Goal: Task Accomplishment & Management: Use online tool/utility

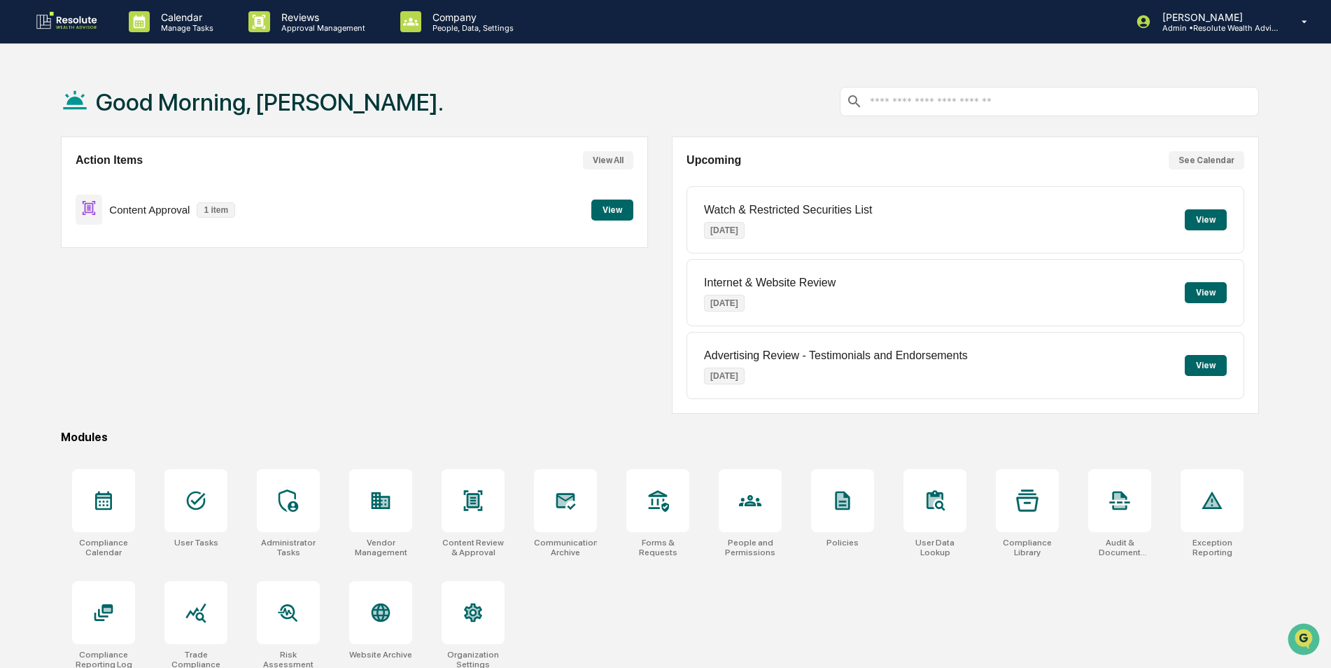
click at [596, 206] on button "View" at bounding box center [612, 209] width 42 height 21
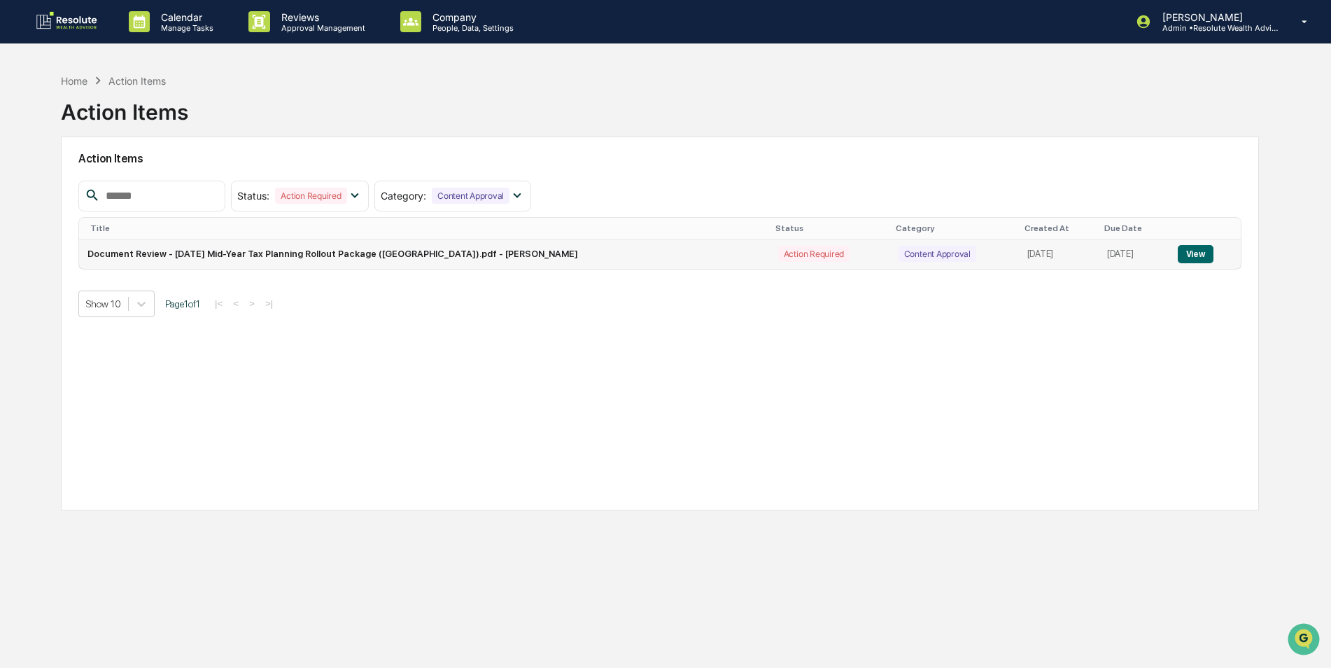
click at [1187, 253] on button "View" at bounding box center [1196, 254] width 36 height 18
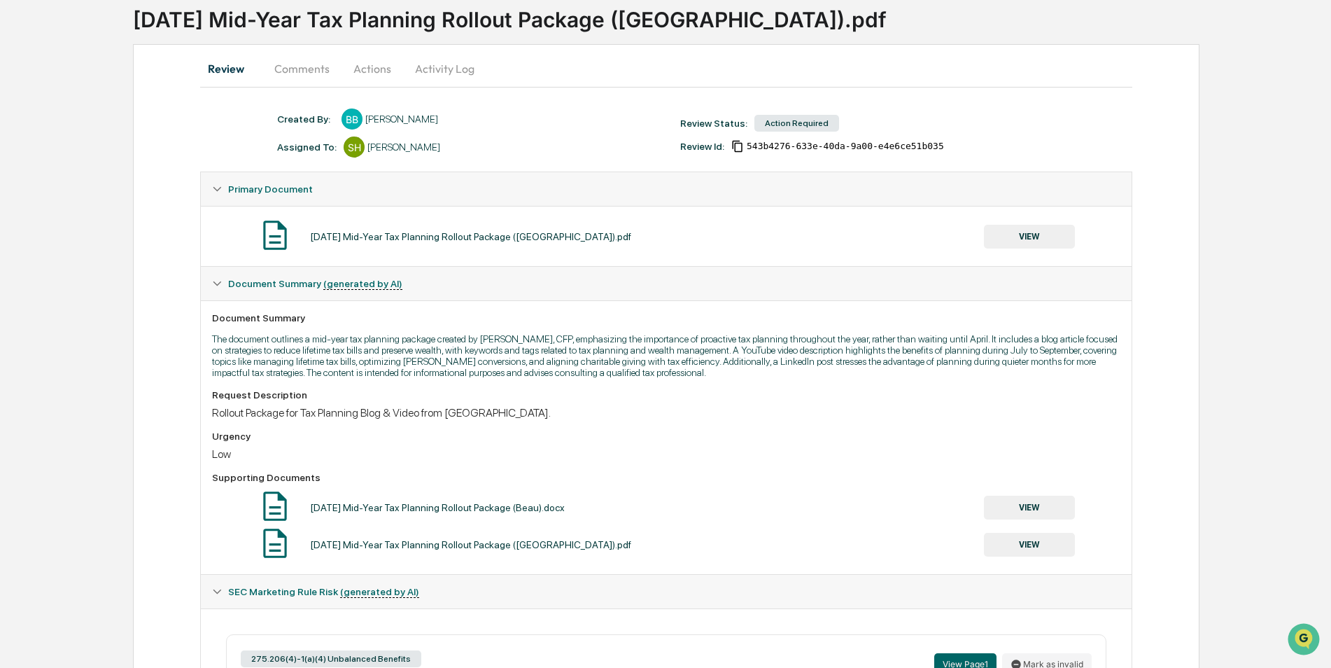
scroll to position [91, 0]
click at [1046, 245] on button "VIEW" at bounding box center [1029, 238] width 91 height 24
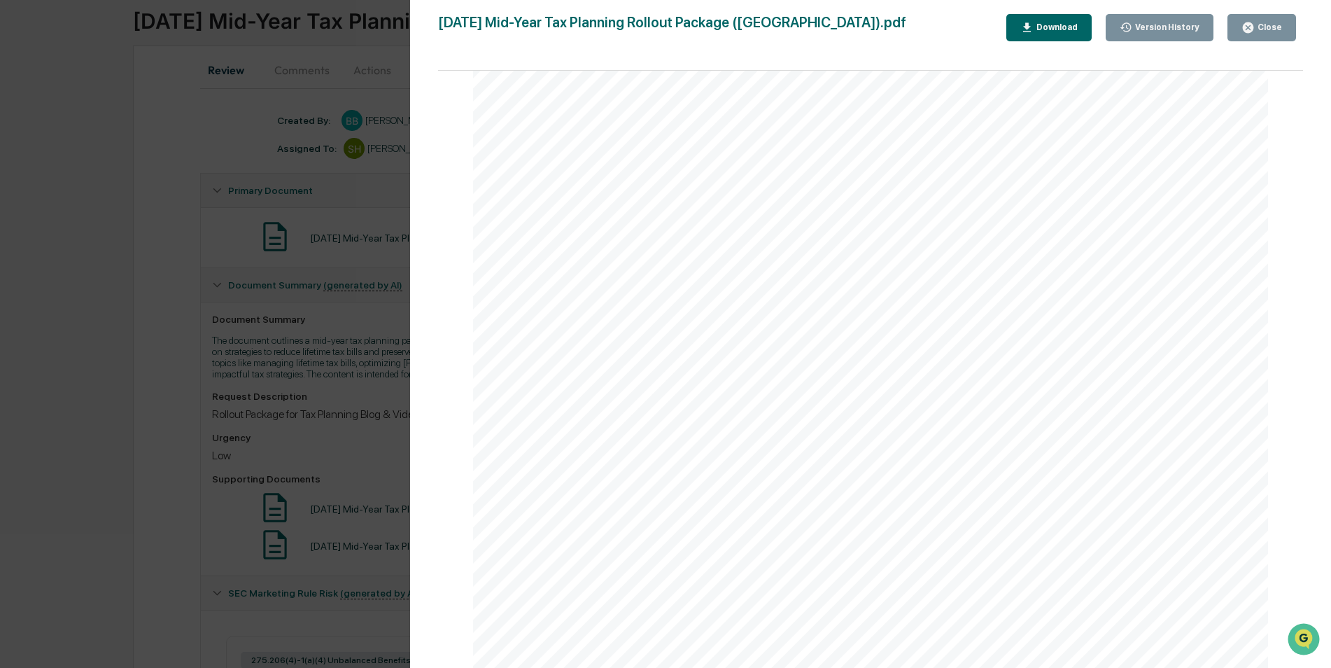
scroll to position [0, 0]
click at [1261, 28] on div "Close" at bounding box center [1268, 27] width 27 height 10
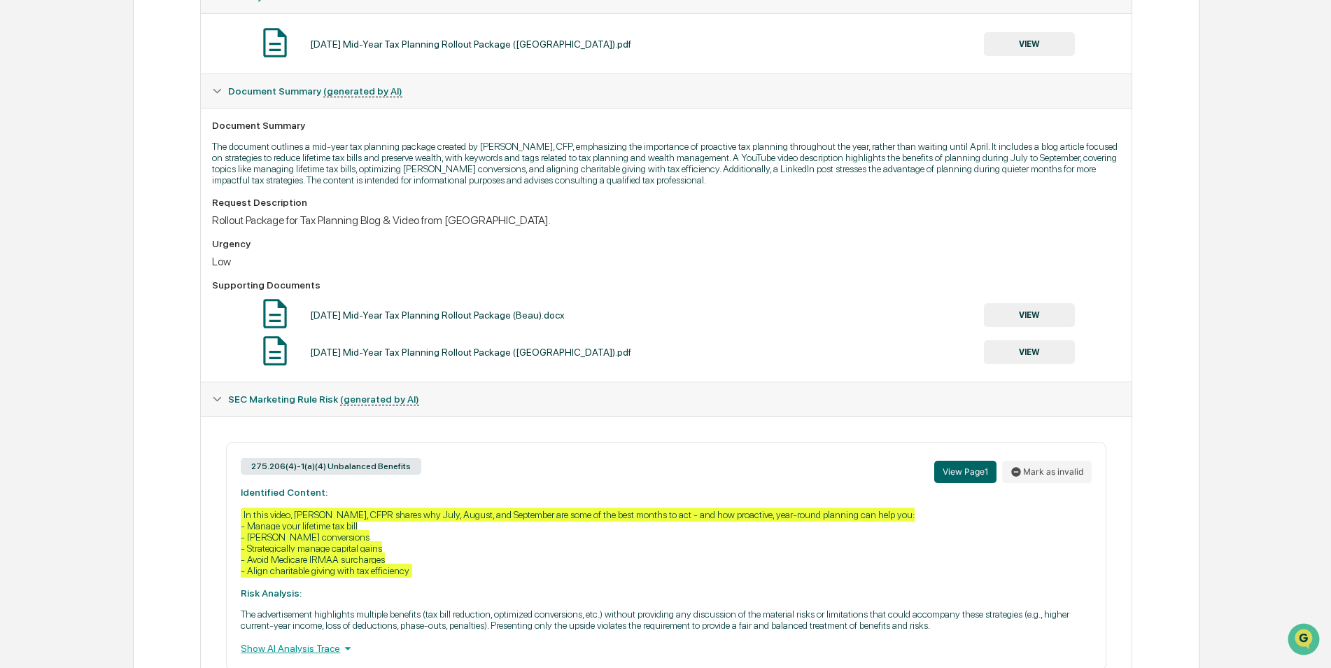
scroll to position [301, 0]
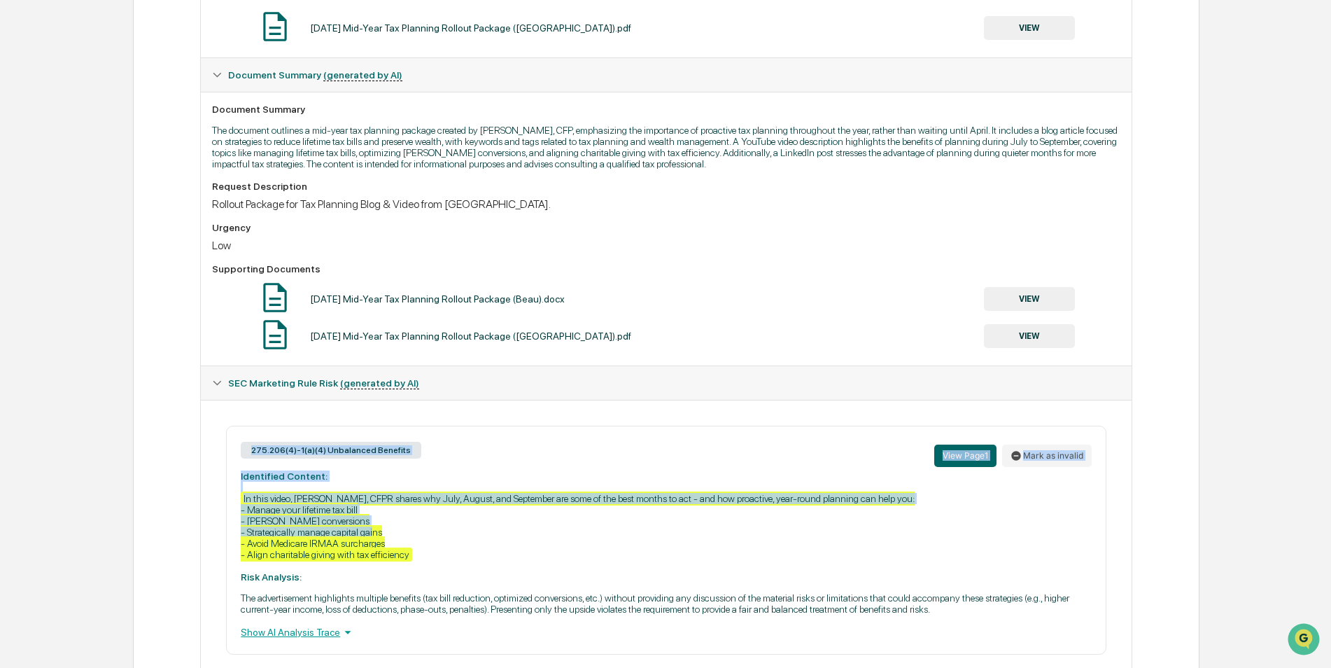
drag, startPoint x: 230, startPoint y: 447, endPoint x: 631, endPoint y: 517, distance: 407.0
click at [631, 517] on div "275.206(4)-1(a)(4) Unbalanced Benefits View Page 1 Mark as invalid Identified C…" at bounding box center [666, 540] width 880 height 229
click at [237, 460] on div "275.206(4)-1(a)(4) Unbalanced Benefits View Page 1 Mark as invalid Identified C…" at bounding box center [666, 540] width 880 height 229
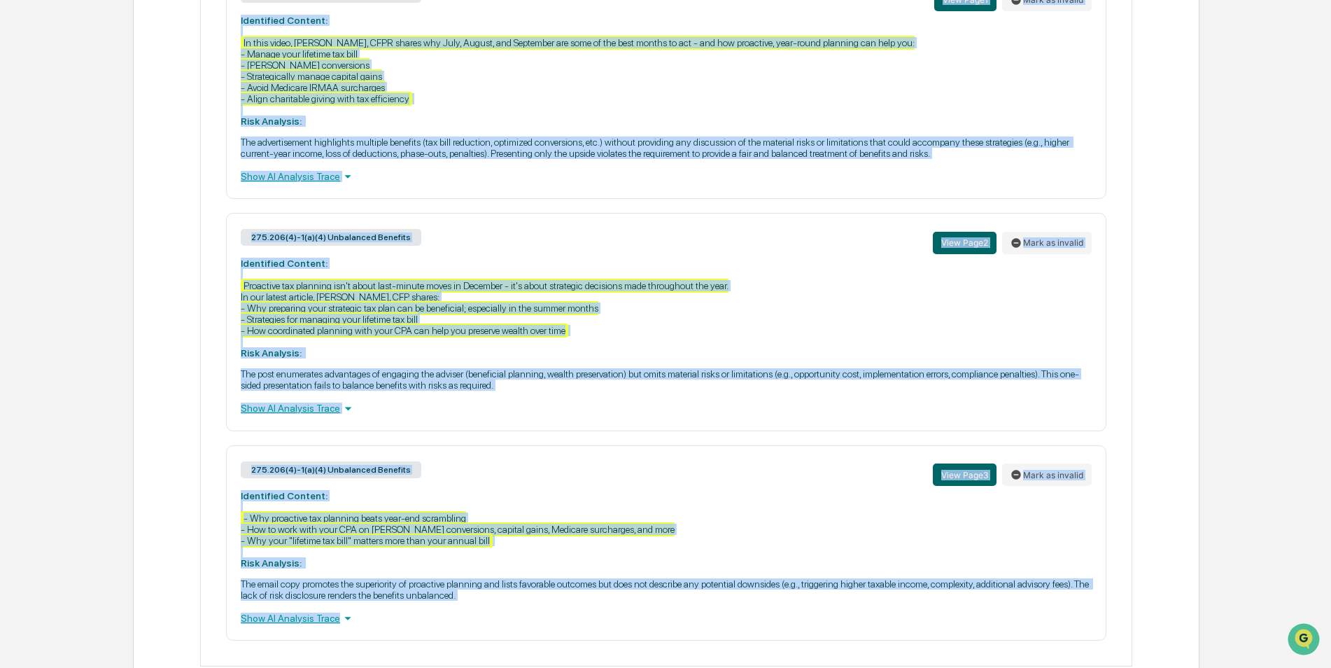
scroll to position [791, 0]
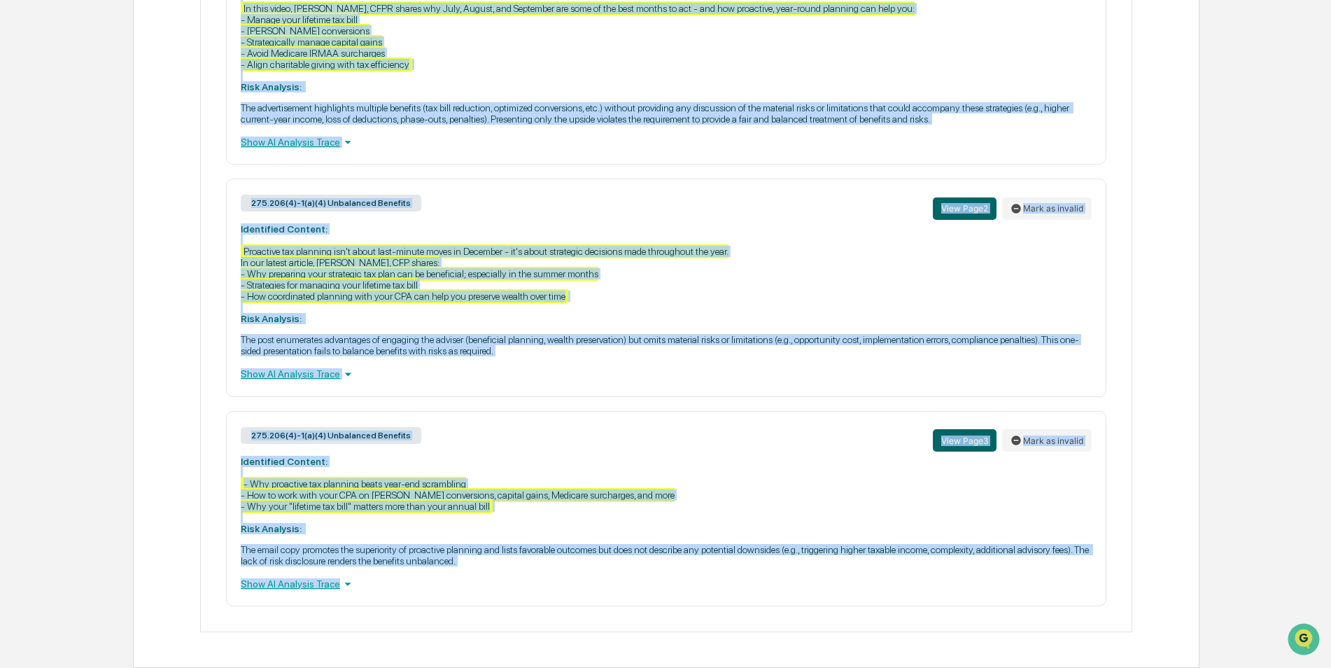
drag, startPoint x: 239, startPoint y: 24, endPoint x: 749, endPoint y: 639, distance: 799.4
click at [749, 639] on div "Created By: ‎ ‎ BB [PERSON_NAME] Assigned To: SH [PERSON_NAME] Review Status: A…" at bounding box center [666, 35] width 932 height 1250
copy div "275.206(4)-1(a)(4) Unbalanced Benefits View Page 1 Mark as invalid Identified C…"
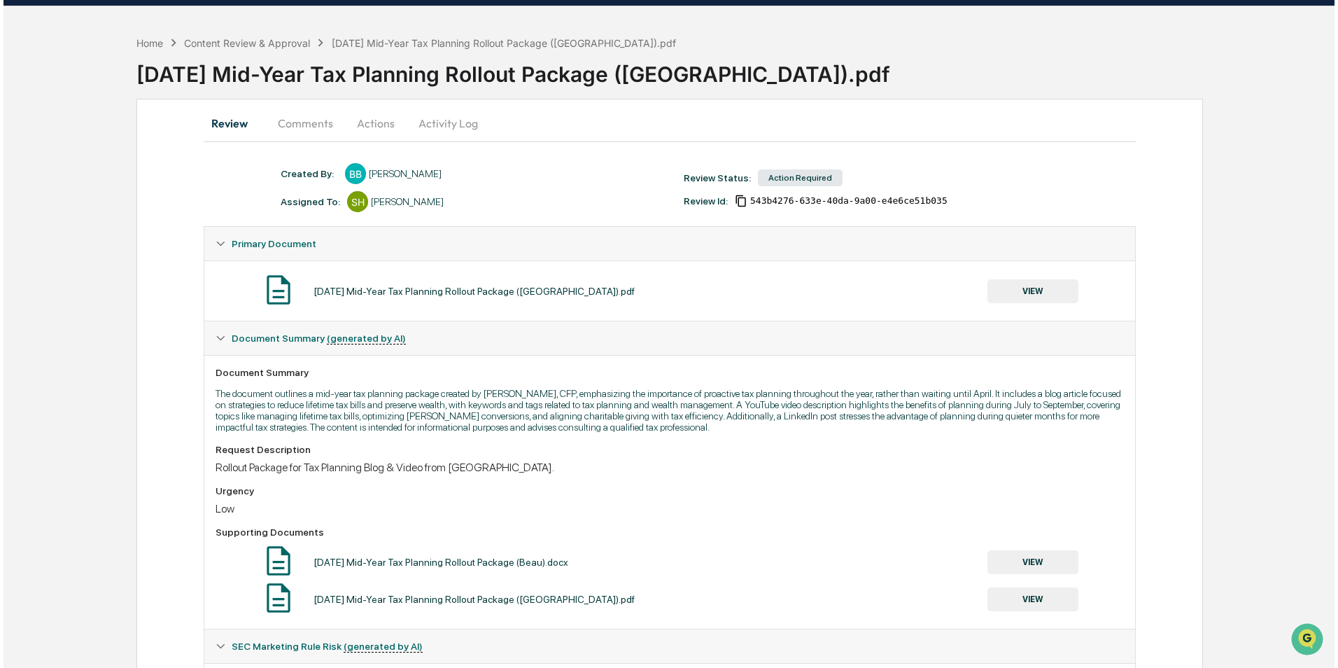
scroll to position [0, 0]
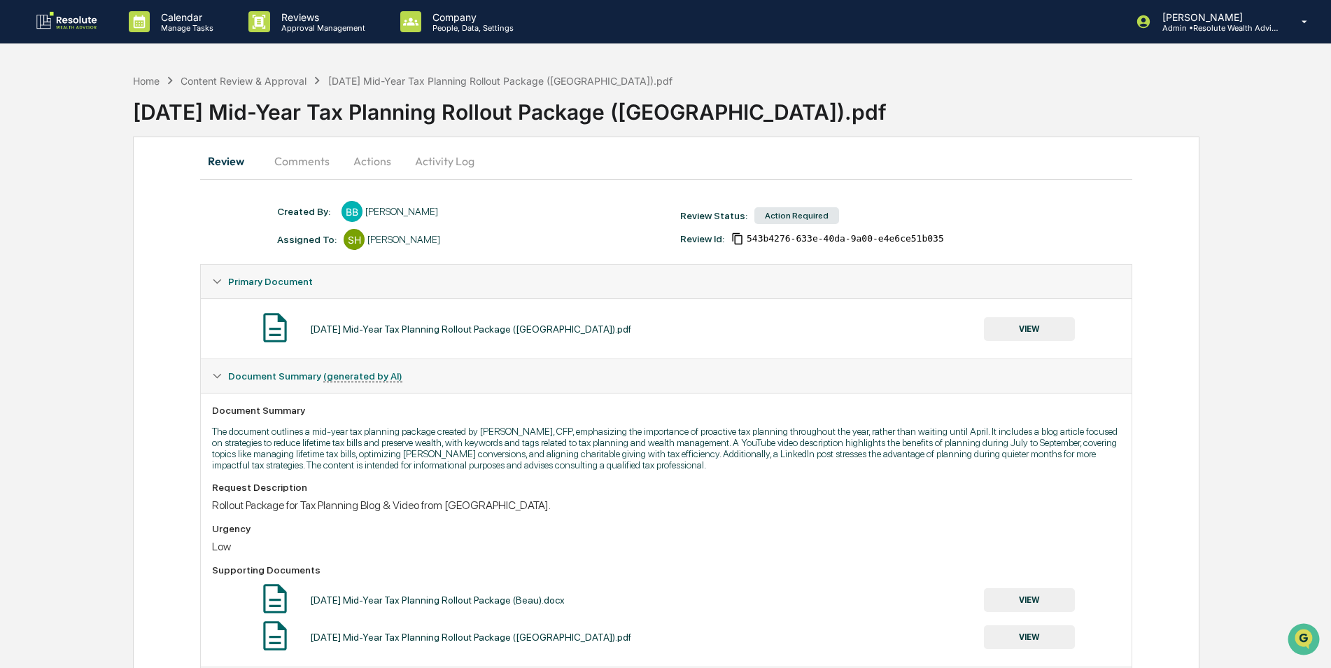
click at [360, 168] on button "Actions" at bounding box center [372, 161] width 63 height 34
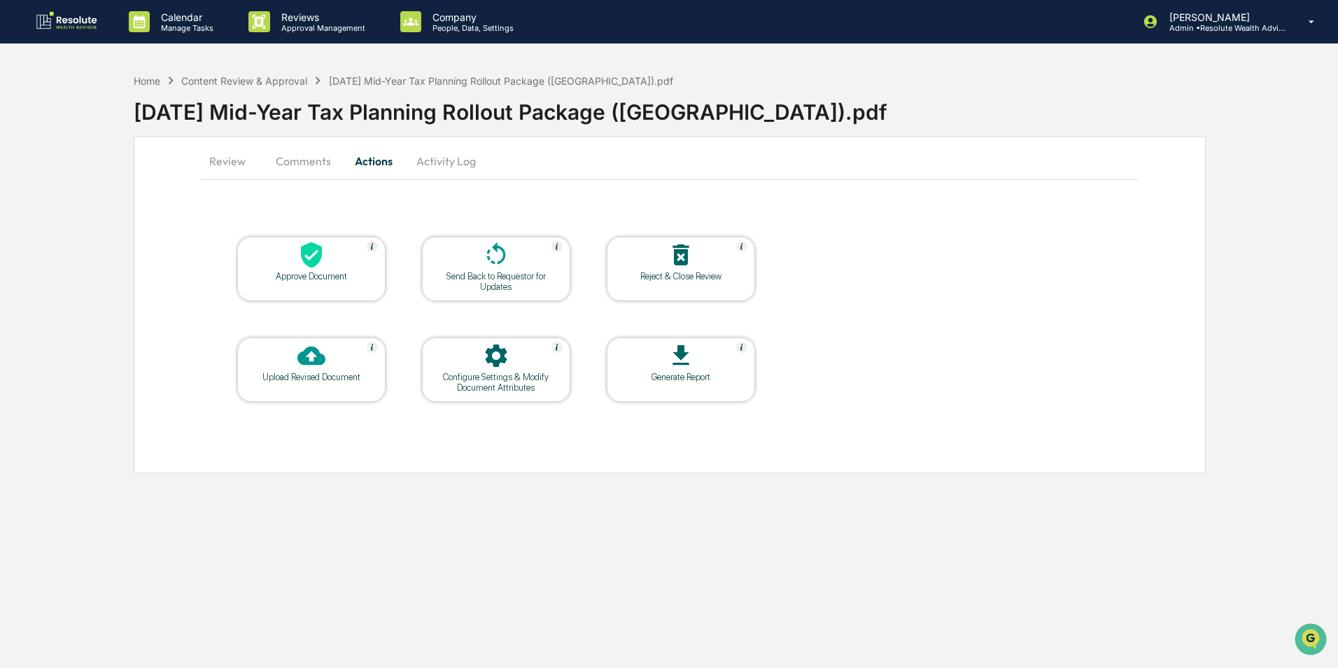
click at [479, 281] on div "Send Back to Requestor for Updates" at bounding box center [496, 281] width 126 height 21
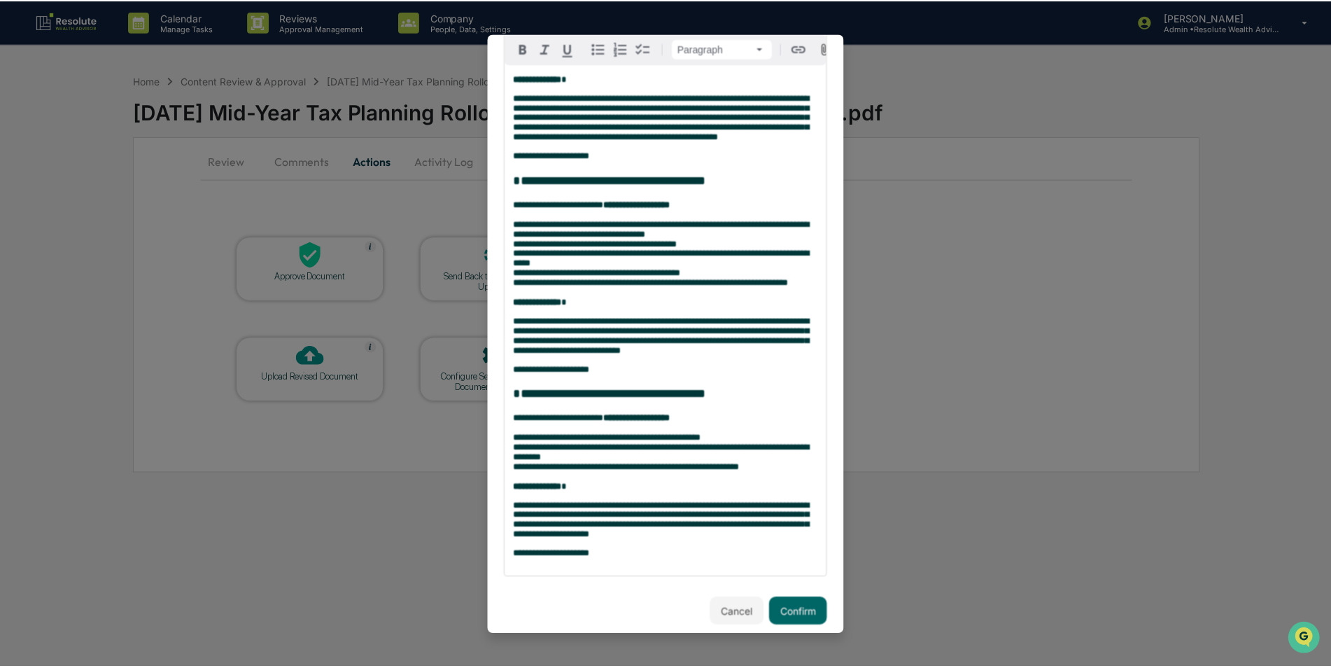
scroll to position [335, 0]
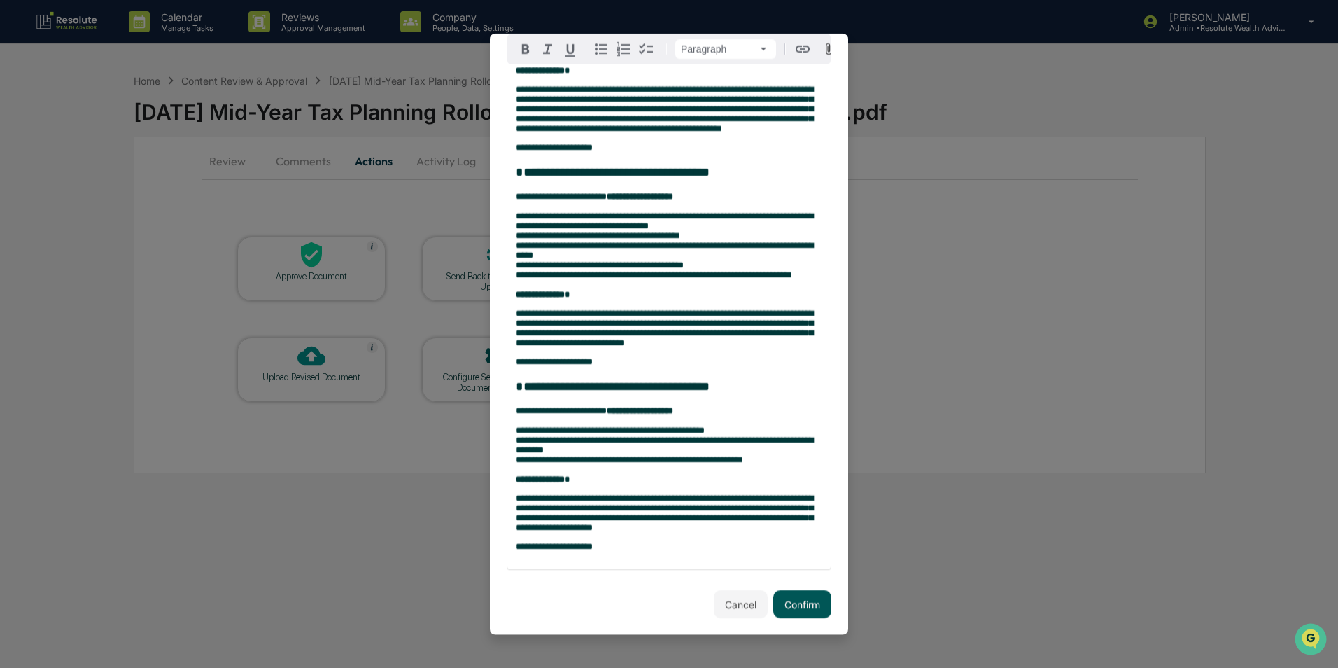
click at [798, 605] on button "Confirm" at bounding box center [802, 604] width 58 height 28
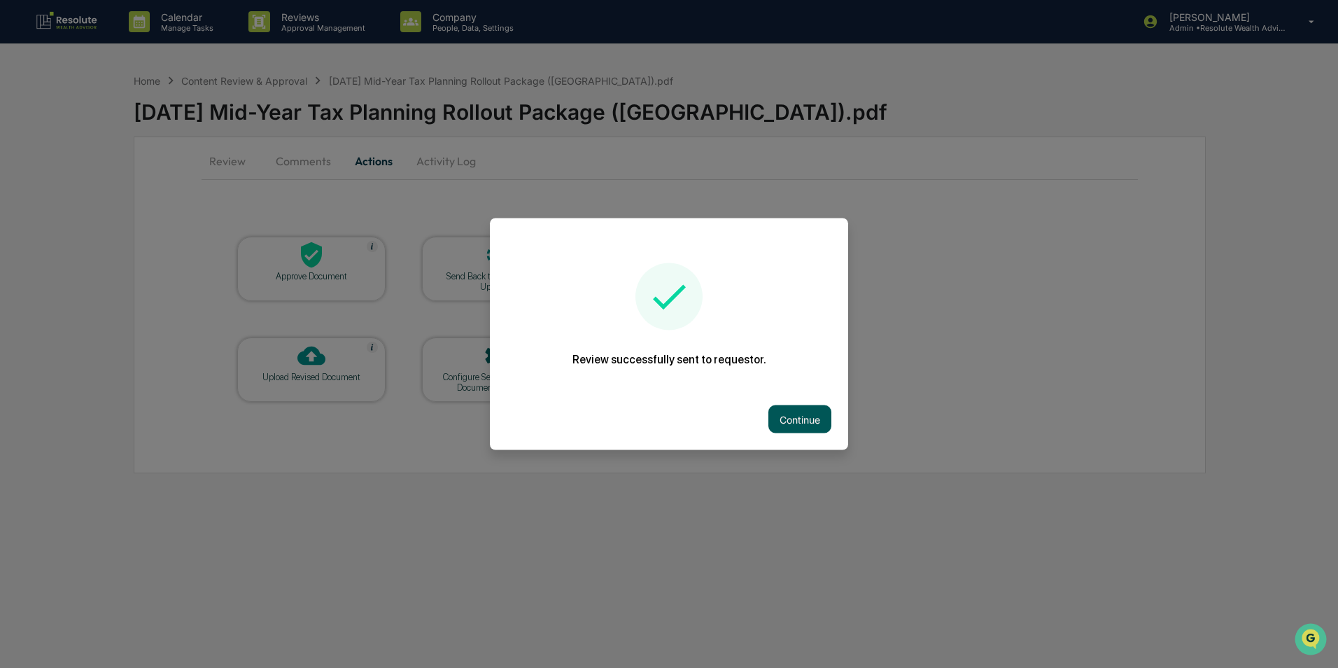
click at [806, 430] on button "Continue" at bounding box center [800, 419] width 63 height 28
